Goal: Check status

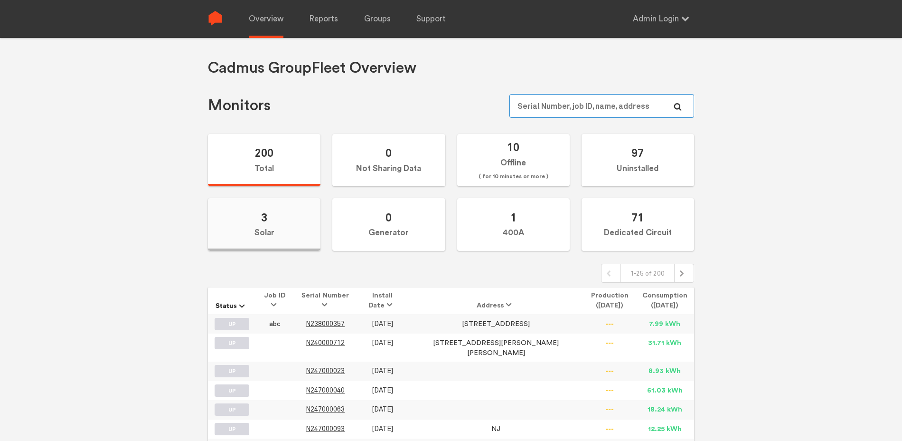
type input "[EMAIL_ADDRESS][DOMAIN_NAME]"
click at [297, 213] on label "3 Solar" at bounding box center [264, 224] width 113 height 53
click at [0, 0] on input "3 Solar" at bounding box center [0, 0] width 0 height 0
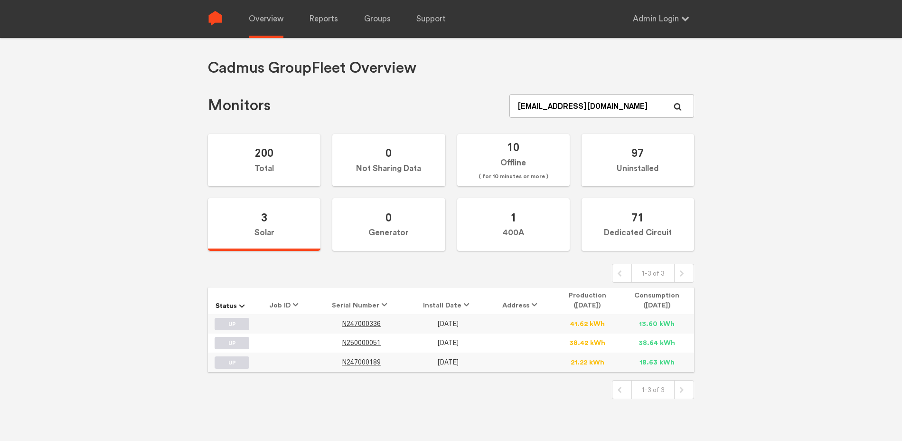
click at [362, 314] on td "N247000336" at bounding box center [361, 323] width 92 height 19
click at [362, 320] on link "N247000336" at bounding box center [361, 323] width 39 height 7
click at [375, 339] on span "N250000051" at bounding box center [361, 343] width 39 height 8
click at [753, 49] on div "Cadmus Group Fleet Overview Monitors 200 Total 0 Not Sharing Data 10 Offline ( …" at bounding box center [451, 258] width 902 height 441
